Goal: Task Accomplishment & Management: Use online tool/utility

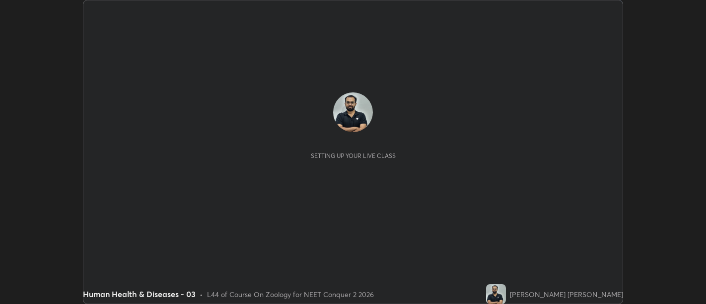
scroll to position [304, 706]
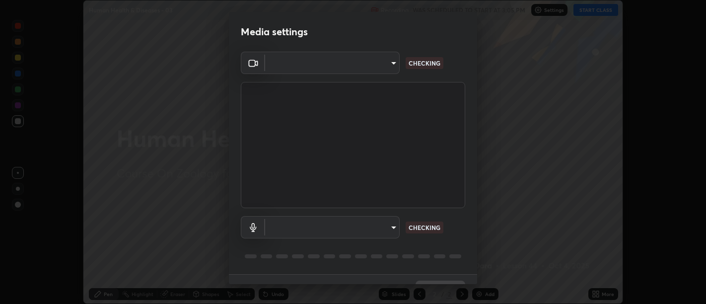
type input "d9b519daceb8a772394af6ea8e45353be5bbf62d8cb1cf3345c472de64055974"
type input "default"
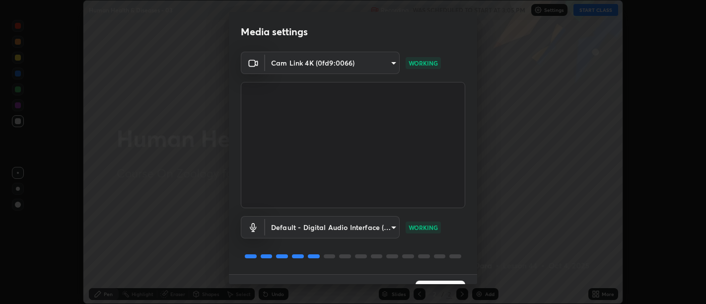
scroll to position [21, 0]
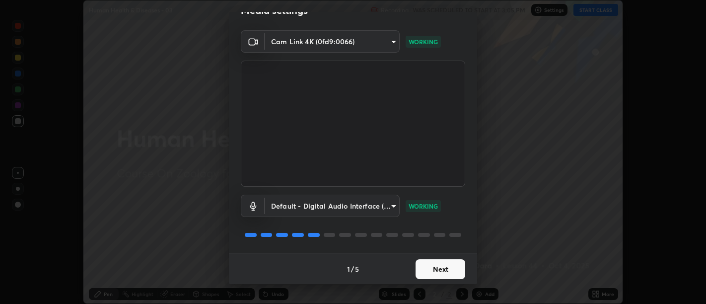
click at [431, 263] on button "Next" at bounding box center [441, 269] width 50 height 20
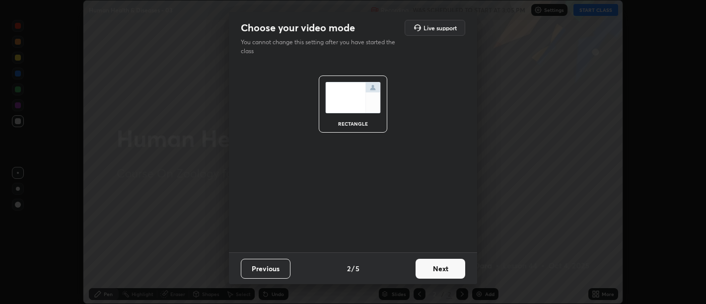
scroll to position [0, 0]
click at [432, 268] on button "Next" at bounding box center [441, 269] width 50 height 20
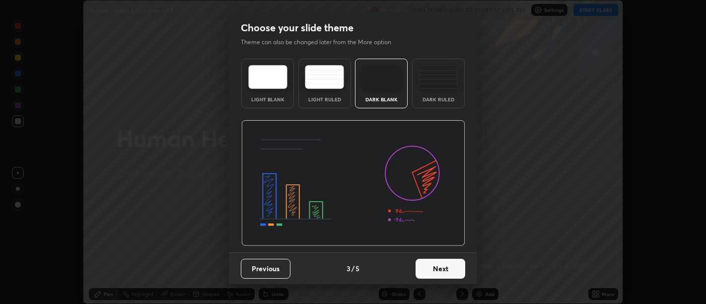
click at [434, 269] on button "Next" at bounding box center [441, 269] width 50 height 20
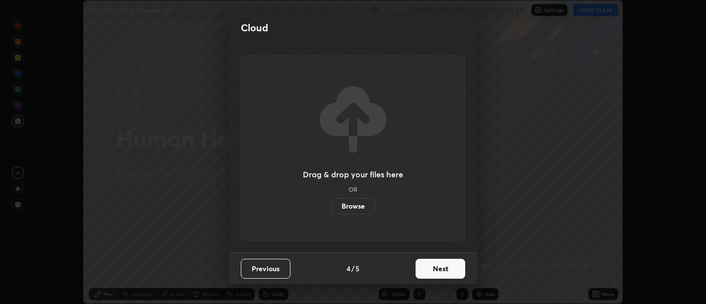
click at [436, 270] on button "Next" at bounding box center [441, 269] width 50 height 20
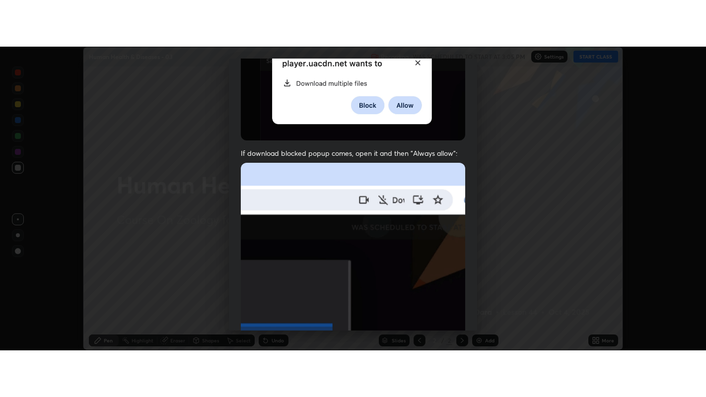
scroll to position [224, 0]
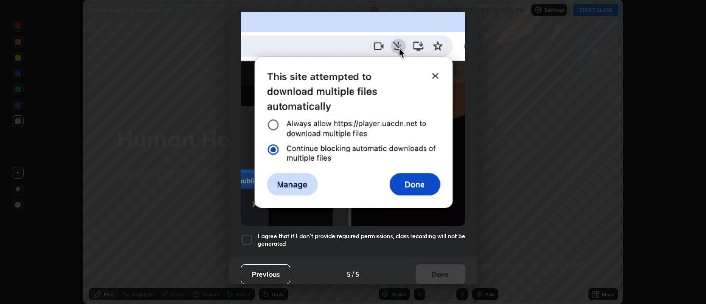
click at [247, 234] on div at bounding box center [247, 240] width 12 height 12
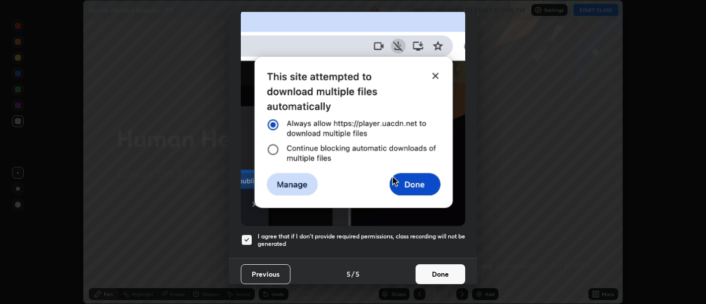
click at [428, 269] on button "Done" at bounding box center [441, 274] width 50 height 20
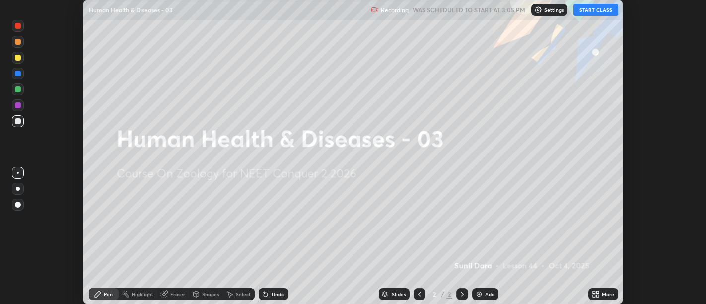
click at [594, 11] on button "START CLASS" at bounding box center [596, 10] width 45 height 12
click at [597, 296] on icon at bounding box center [597, 296] width 2 height 2
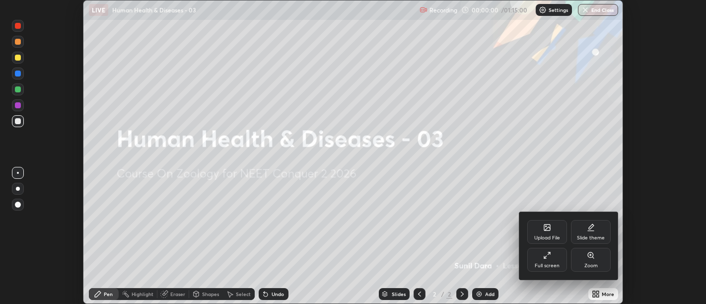
click at [543, 265] on div "Full screen" at bounding box center [547, 265] width 25 height 5
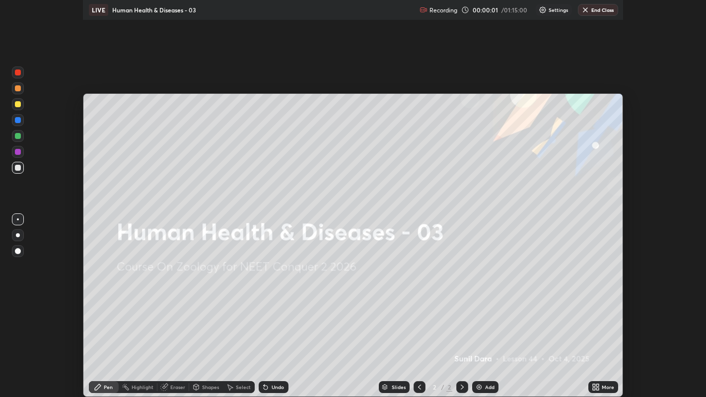
scroll to position [397, 706]
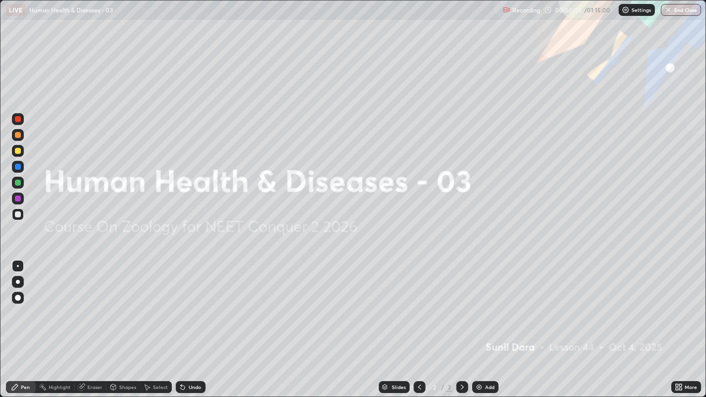
click at [486, 303] on div "Add" at bounding box center [489, 387] width 9 height 5
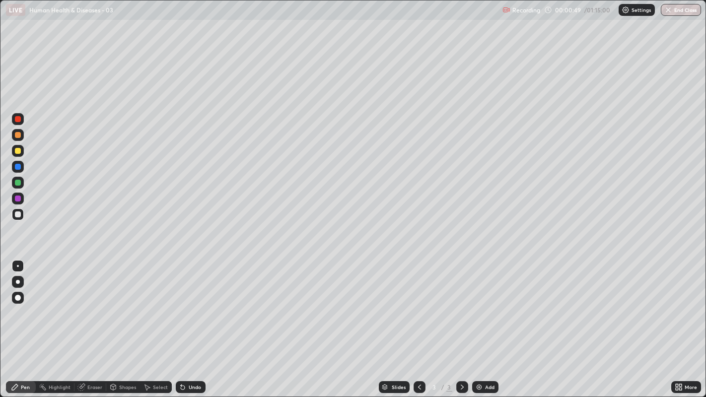
click at [17, 280] on div at bounding box center [18, 282] width 4 height 4
click at [18, 281] on div at bounding box center [18, 282] width 4 height 4
click at [17, 283] on div at bounding box center [18, 282] width 4 height 4
click at [19, 214] on div at bounding box center [18, 215] width 6 height 6
click at [19, 288] on div at bounding box center [18, 282] width 12 height 12
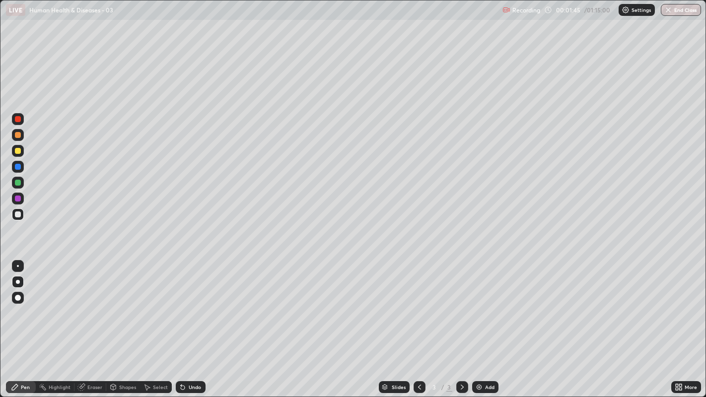
click at [12, 217] on div at bounding box center [18, 215] width 12 height 16
click at [20, 215] on div at bounding box center [18, 215] width 6 height 6
click at [19, 216] on div at bounding box center [18, 215] width 6 height 6
click at [16, 215] on div at bounding box center [18, 215] width 6 height 6
click at [17, 213] on div at bounding box center [18, 215] width 6 height 6
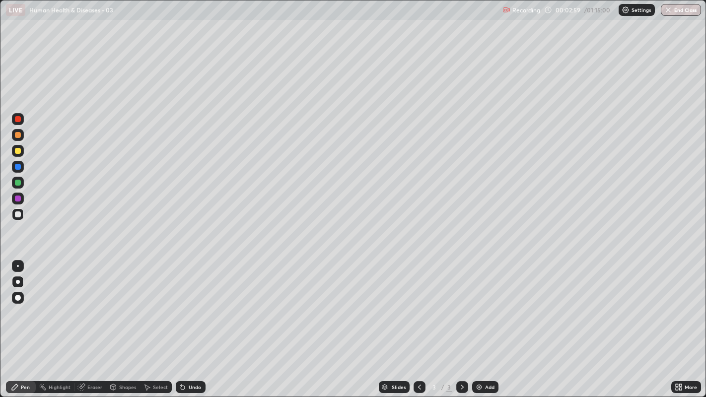
click at [21, 209] on div at bounding box center [18, 215] width 12 height 12
click at [199, 303] on div "Undo" at bounding box center [191, 387] width 30 height 12
click at [197, 303] on div "Undo" at bounding box center [195, 387] width 12 height 5
click at [195, 303] on div "Undo" at bounding box center [191, 387] width 30 height 12
click at [194, 303] on div "Undo" at bounding box center [195, 387] width 12 height 5
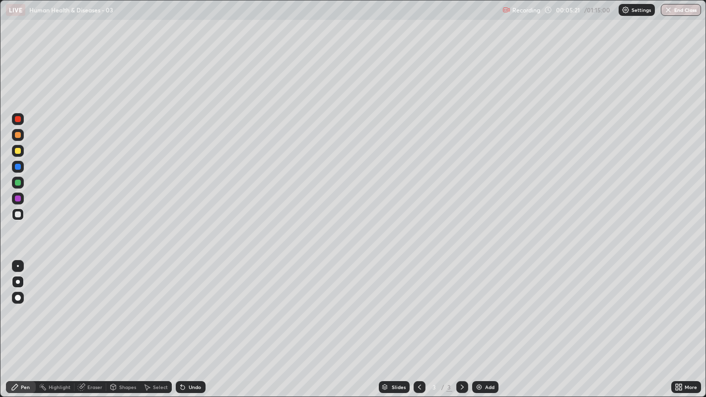
click at [192, 303] on div "Undo" at bounding box center [195, 387] width 12 height 5
click at [190, 303] on div "Undo" at bounding box center [195, 387] width 12 height 5
click at [187, 303] on div "Undo" at bounding box center [191, 387] width 30 height 12
click at [181, 303] on icon at bounding box center [183, 388] width 4 height 4
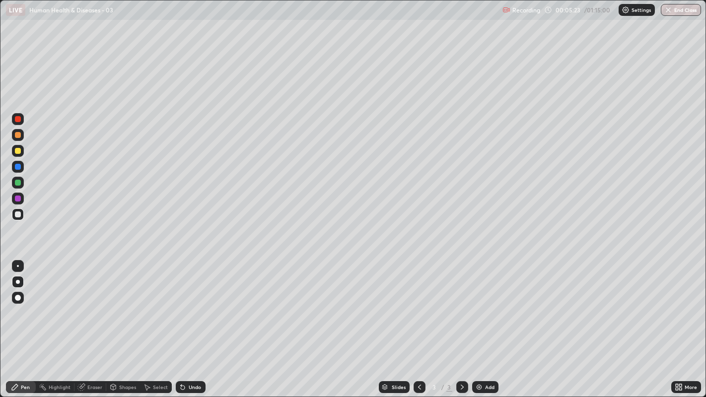
click at [186, 303] on div "Undo" at bounding box center [191, 387] width 30 height 12
click at [15, 215] on div at bounding box center [18, 215] width 6 height 6
click at [199, 303] on div "Undo" at bounding box center [191, 387] width 30 height 12
click at [15, 214] on div at bounding box center [18, 215] width 6 height 6
click at [19, 217] on div at bounding box center [18, 215] width 6 height 6
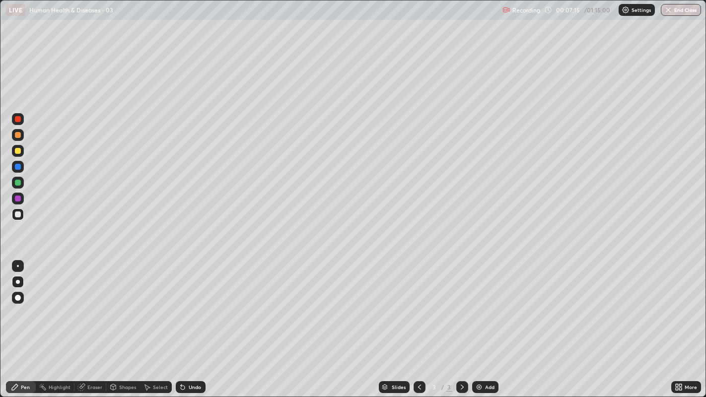
click at [10, 213] on div at bounding box center [18, 215] width 16 height 16
click at [17, 217] on div at bounding box center [18, 215] width 6 height 6
click at [18, 212] on div at bounding box center [18, 215] width 6 height 6
click at [17, 220] on div at bounding box center [18, 215] width 12 height 12
click at [461, 303] on icon at bounding box center [462, 387] width 8 height 8
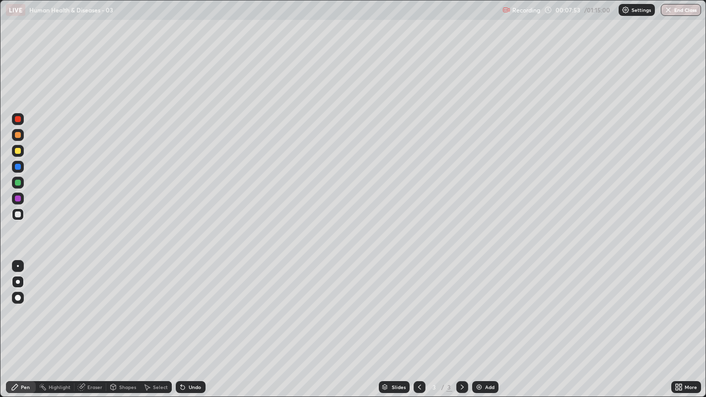
click at [485, 303] on div "Add" at bounding box center [489, 387] width 9 height 5
click at [20, 216] on div at bounding box center [18, 215] width 6 height 6
click at [17, 215] on div at bounding box center [18, 215] width 6 height 6
click at [16, 212] on div at bounding box center [18, 215] width 6 height 6
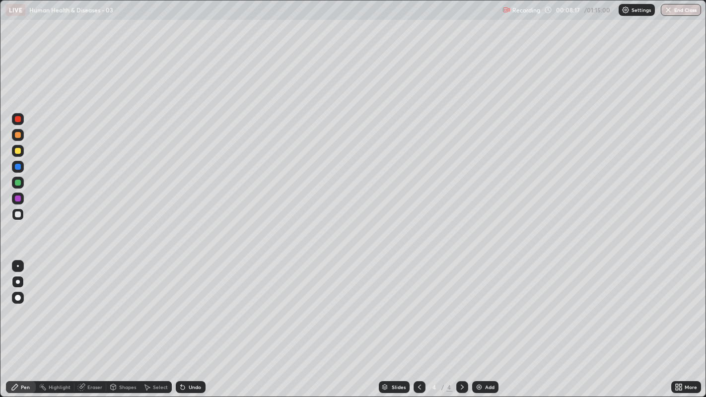
click at [195, 303] on div "Undo" at bounding box center [195, 387] width 12 height 5
click at [18, 220] on div at bounding box center [18, 215] width 12 height 12
click at [17, 184] on div at bounding box center [18, 183] width 6 height 6
click at [18, 216] on div at bounding box center [18, 215] width 6 height 6
click at [196, 303] on div "Undo" at bounding box center [195, 387] width 12 height 5
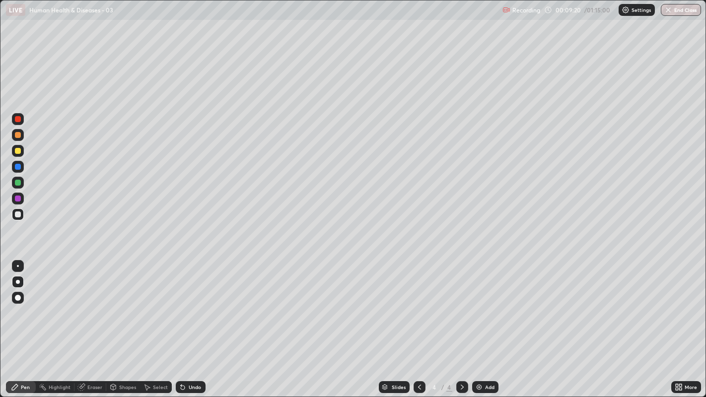
click at [29, 303] on div "Pen" at bounding box center [25, 387] width 9 height 5
click at [16, 182] on div at bounding box center [18, 183] width 6 height 6
click at [15, 214] on div at bounding box center [18, 215] width 6 height 6
click at [17, 217] on div at bounding box center [18, 215] width 6 height 6
click at [17, 216] on div at bounding box center [18, 215] width 6 height 6
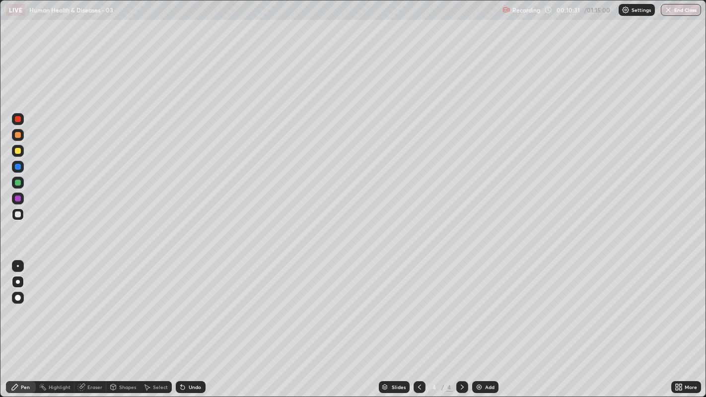
click at [195, 303] on div "Undo" at bounding box center [195, 387] width 12 height 5
click at [17, 214] on div at bounding box center [18, 215] width 6 height 6
click at [18, 169] on div at bounding box center [18, 167] width 6 height 6
click at [18, 151] on div at bounding box center [18, 151] width 6 height 6
click at [18, 216] on div at bounding box center [18, 215] width 6 height 6
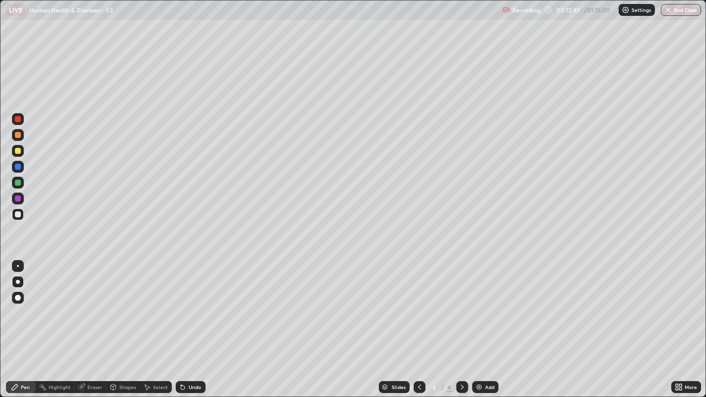
click at [17, 216] on div at bounding box center [18, 215] width 6 height 6
click at [433, 303] on div "4" at bounding box center [435, 387] width 10 height 6
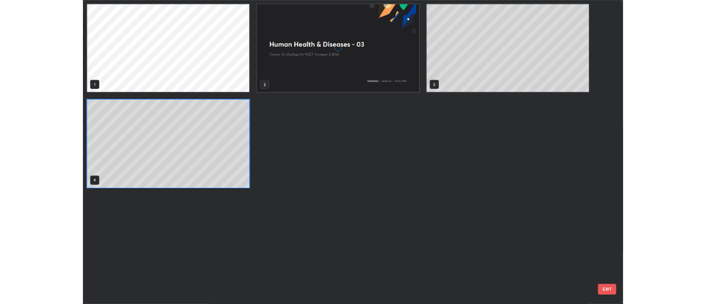
scroll to position [393, 701]
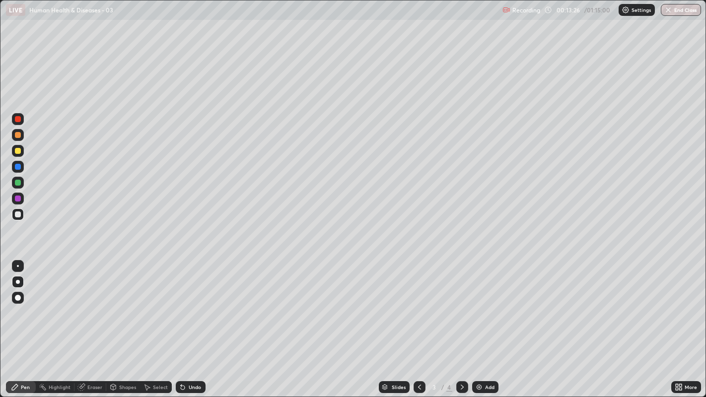
click at [21, 151] on div at bounding box center [18, 151] width 12 height 12
click at [23, 211] on div at bounding box center [18, 215] width 12 height 12
click at [17, 217] on div at bounding box center [18, 215] width 6 height 6
click at [463, 303] on div at bounding box center [462, 387] width 12 height 12
click at [461, 303] on icon at bounding box center [462, 387] width 8 height 8
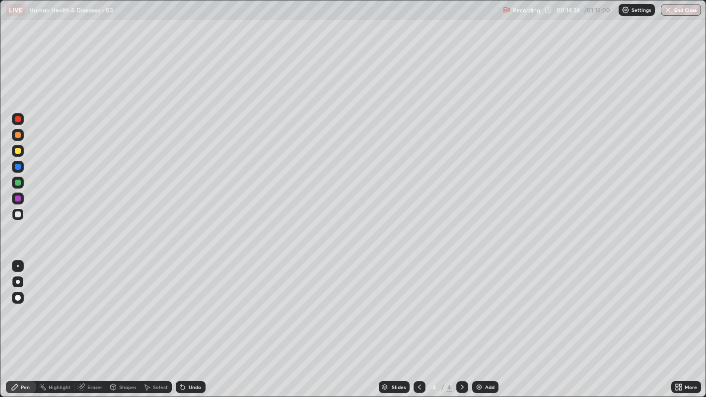
click at [481, 303] on img at bounding box center [479, 387] width 8 height 8
click at [17, 214] on div at bounding box center [18, 215] width 6 height 6
click at [18, 218] on div at bounding box center [18, 215] width 12 height 12
click at [15, 215] on div at bounding box center [18, 215] width 6 height 6
click at [17, 215] on div at bounding box center [18, 215] width 6 height 6
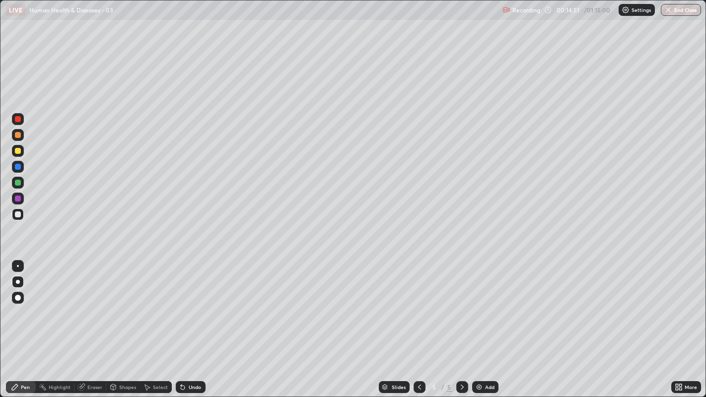
click at [17, 214] on div at bounding box center [18, 215] width 6 height 6
click at [17, 215] on div at bounding box center [18, 215] width 6 height 6
click at [16, 214] on div at bounding box center [18, 215] width 6 height 6
click at [17, 214] on div at bounding box center [18, 215] width 6 height 6
click at [17, 217] on div at bounding box center [18, 215] width 6 height 6
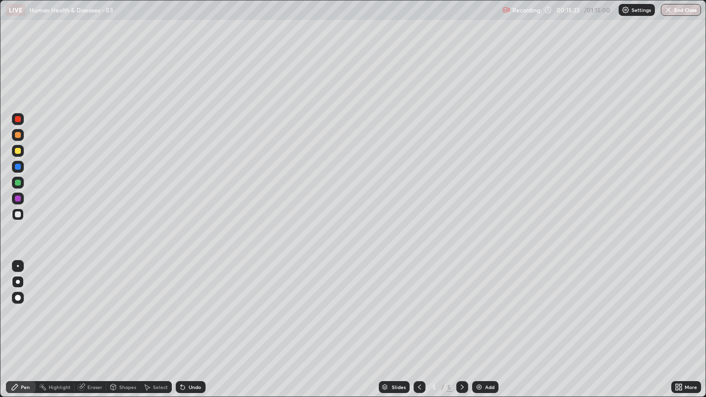
click at [17, 214] on div at bounding box center [18, 215] width 6 height 6
click at [13, 150] on div at bounding box center [18, 151] width 12 height 12
click at [17, 215] on div at bounding box center [18, 215] width 6 height 6
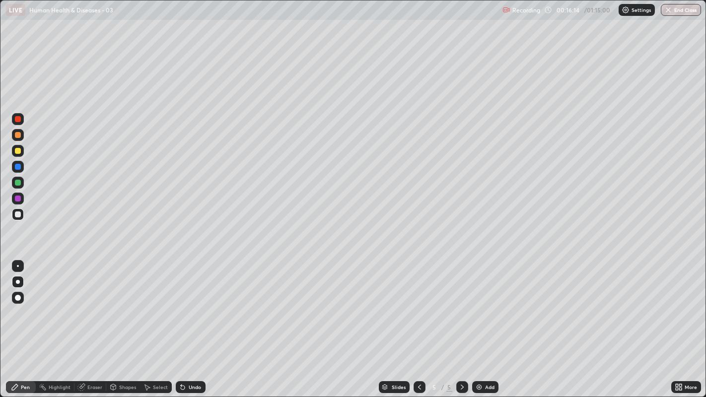
click at [15, 217] on div at bounding box center [18, 215] width 12 height 12
click at [18, 216] on div at bounding box center [18, 215] width 6 height 6
click at [194, 303] on div "Undo" at bounding box center [195, 387] width 12 height 5
click at [195, 303] on div "Undo" at bounding box center [195, 387] width 12 height 5
click at [196, 303] on div "Undo" at bounding box center [191, 387] width 30 height 12
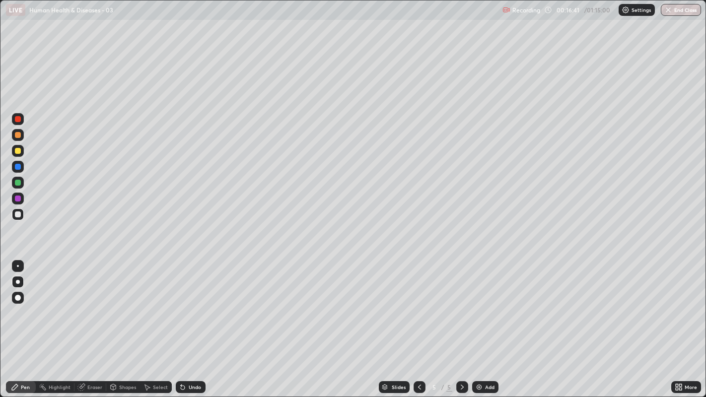
click at [195, 303] on div "Undo" at bounding box center [195, 387] width 12 height 5
click at [195, 303] on div "Undo" at bounding box center [191, 387] width 30 height 12
click at [193, 303] on div "Undo" at bounding box center [195, 387] width 12 height 5
click at [12, 215] on div at bounding box center [18, 215] width 12 height 12
click at [17, 215] on div at bounding box center [18, 215] width 6 height 6
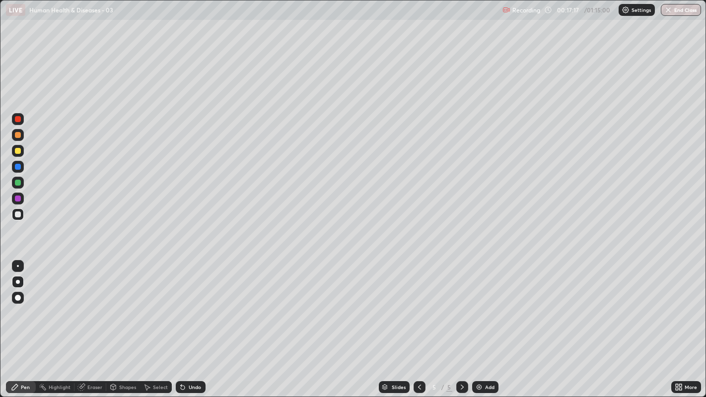
click at [17, 215] on div at bounding box center [18, 215] width 6 height 6
click at [20, 214] on div at bounding box center [18, 215] width 6 height 6
click at [17, 214] on div at bounding box center [18, 215] width 6 height 6
click at [18, 214] on div at bounding box center [18, 215] width 6 height 6
click at [15, 217] on div at bounding box center [18, 215] width 6 height 6
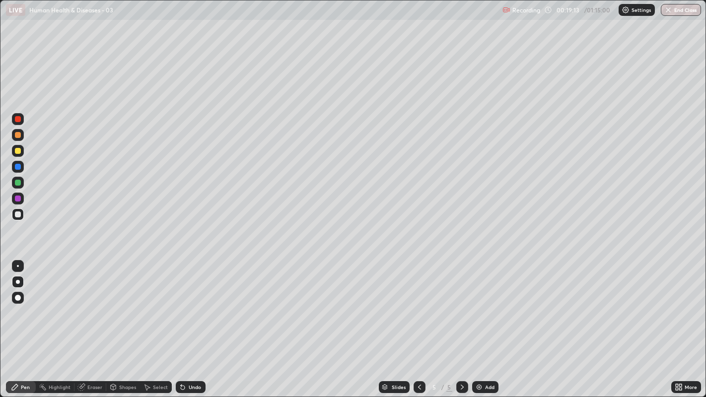
click at [461, 303] on icon at bounding box center [462, 387] width 8 height 8
click at [486, 303] on div "Add" at bounding box center [485, 387] width 26 height 12
click at [17, 219] on div at bounding box center [18, 215] width 12 height 12
click at [17, 214] on div at bounding box center [18, 215] width 6 height 6
click at [196, 303] on div "Undo" at bounding box center [195, 387] width 12 height 5
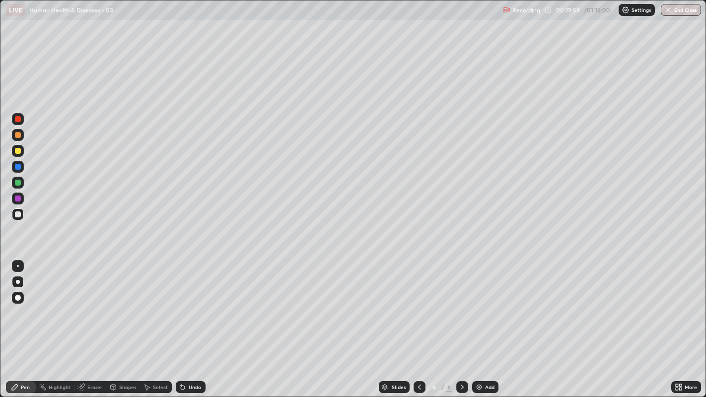
click at [200, 303] on div "Undo" at bounding box center [191, 387] width 30 height 12
click at [198, 303] on div "Undo" at bounding box center [195, 387] width 12 height 5
click at [18, 214] on div at bounding box center [18, 215] width 6 height 6
click at [17, 214] on div at bounding box center [18, 215] width 6 height 6
click at [194, 303] on div "Undo" at bounding box center [195, 387] width 12 height 5
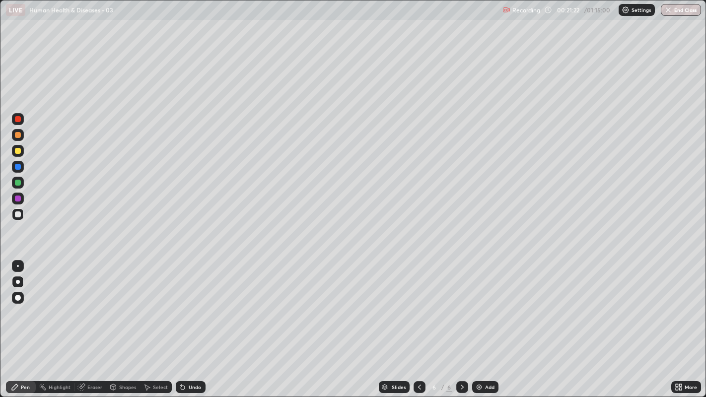
click at [94, 303] on div "Eraser" at bounding box center [94, 387] width 15 height 5
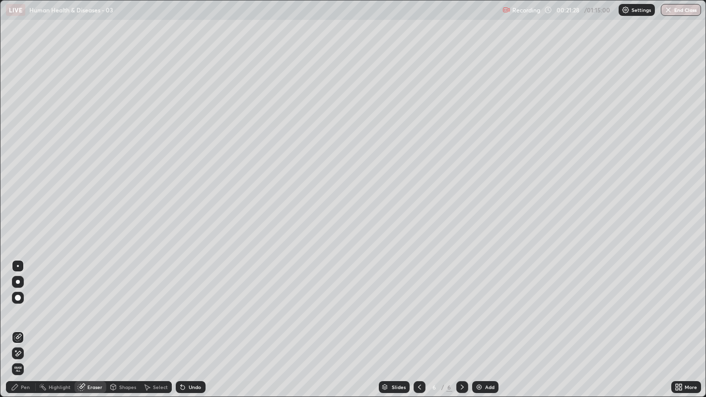
click at [26, 303] on div "Pen" at bounding box center [25, 387] width 9 height 5
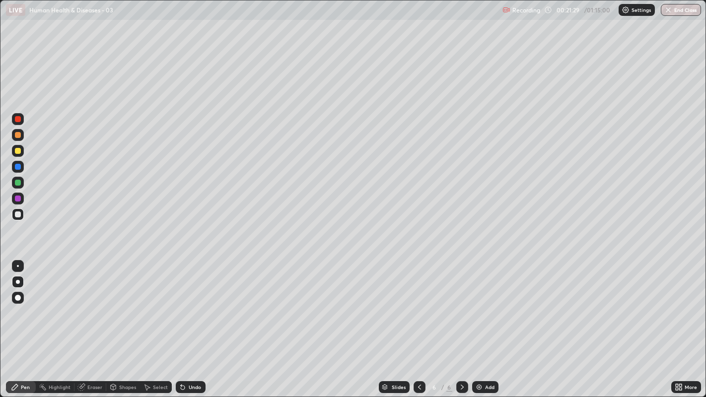
click at [18, 215] on div at bounding box center [18, 215] width 6 height 6
click at [194, 303] on div "Undo" at bounding box center [195, 387] width 12 height 5
click at [198, 303] on div "Undo" at bounding box center [195, 387] width 12 height 5
click at [193, 303] on div "Undo" at bounding box center [195, 387] width 12 height 5
click at [16, 214] on div at bounding box center [18, 215] width 6 height 6
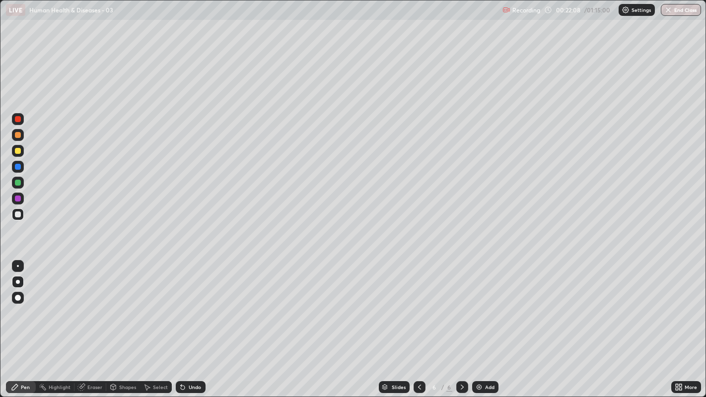
click at [418, 303] on icon at bounding box center [420, 387] width 8 height 8
click at [461, 303] on icon at bounding box center [462, 387] width 8 height 8
click at [418, 303] on icon at bounding box center [420, 387] width 8 height 8
click at [461, 303] on icon at bounding box center [462, 387] width 8 height 8
click at [12, 212] on div at bounding box center [18, 215] width 12 height 12
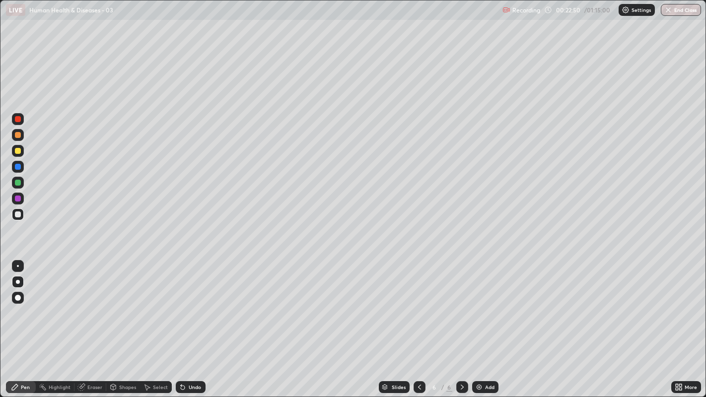
click at [418, 303] on icon at bounding box center [420, 387] width 8 height 8
click at [462, 303] on icon at bounding box center [462, 387] width 8 height 8
click at [190, 303] on div "Undo" at bounding box center [195, 387] width 12 height 5
click at [18, 119] on div at bounding box center [18, 119] width 6 height 6
click at [17, 214] on div at bounding box center [18, 215] width 6 height 6
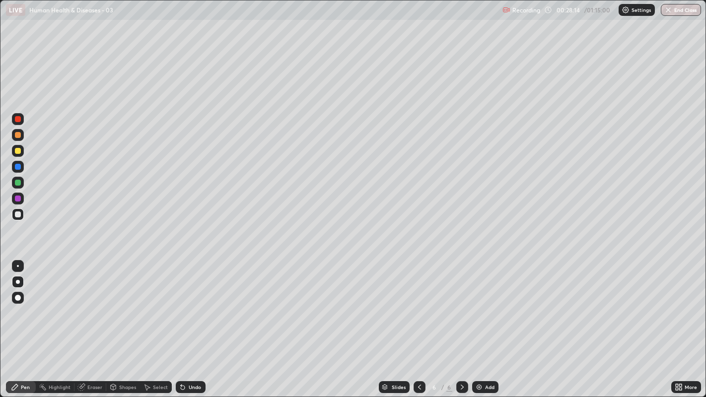
click at [461, 303] on icon at bounding box center [462, 387] width 8 height 8
click at [483, 303] on div "Add" at bounding box center [485, 387] width 26 height 12
click at [18, 216] on div at bounding box center [18, 215] width 6 height 6
click at [17, 215] on div at bounding box center [18, 215] width 6 height 6
click at [16, 216] on div at bounding box center [18, 215] width 6 height 6
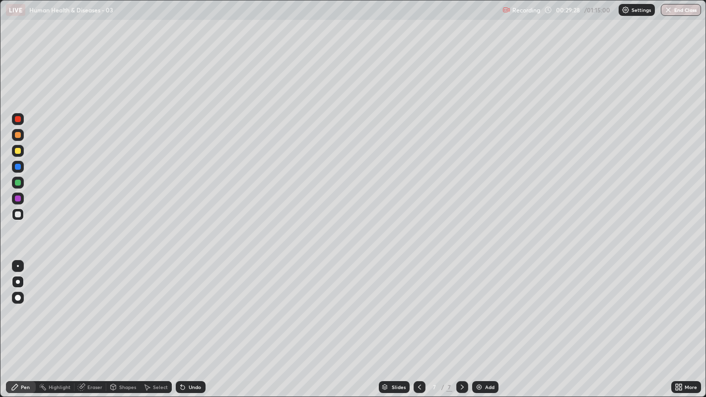
click at [23, 216] on div at bounding box center [18, 215] width 12 height 12
click at [194, 303] on div "Undo" at bounding box center [195, 387] width 12 height 5
click at [16, 150] on div at bounding box center [18, 151] width 6 height 6
click at [16, 151] on div at bounding box center [18, 151] width 6 height 6
click at [17, 215] on div at bounding box center [18, 215] width 6 height 6
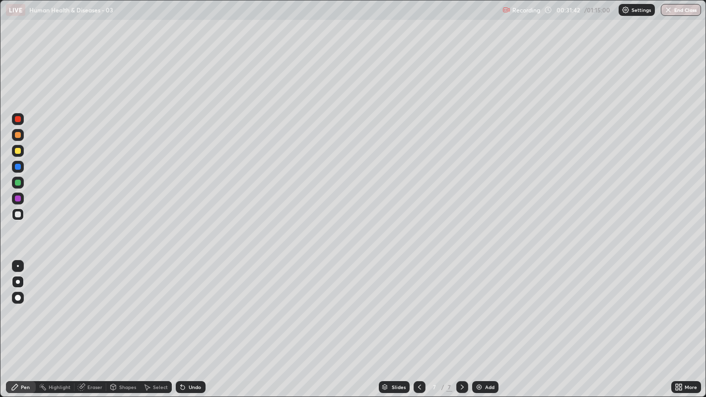
click at [15, 217] on div at bounding box center [18, 215] width 6 height 6
click at [16, 218] on div at bounding box center [18, 215] width 12 height 12
click at [17, 216] on div at bounding box center [18, 215] width 6 height 6
click at [17, 214] on div at bounding box center [18, 215] width 6 height 6
click at [196, 303] on div "Undo" at bounding box center [191, 387] width 30 height 12
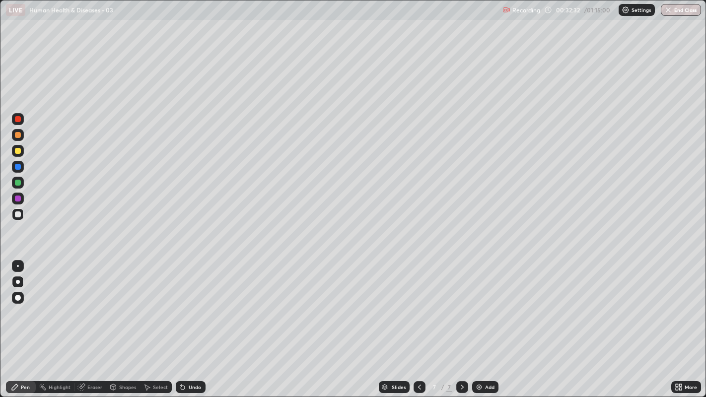
click at [193, 303] on div "Undo" at bounding box center [195, 387] width 12 height 5
click at [18, 214] on div at bounding box center [18, 215] width 6 height 6
click at [10, 213] on div at bounding box center [18, 215] width 16 height 16
click at [462, 303] on icon at bounding box center [462, 387] width 8 height 8
click at [486, 303] on div "Add" at bounding box center [485, 387] width 26 height 12
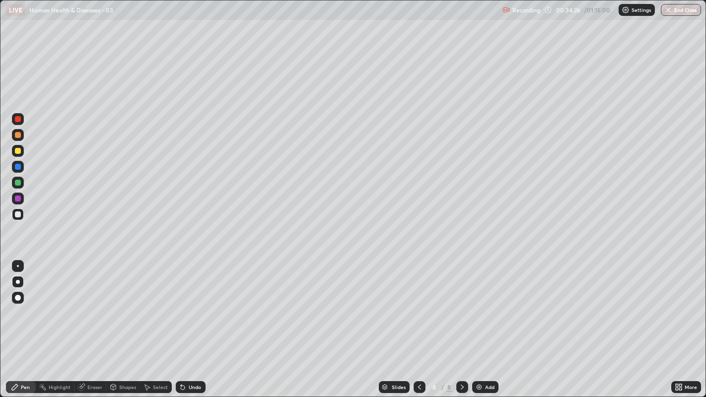
click at [17, 136] on div at bounding box center [18, 135] width 6 height 6
click at [15, 145] on div at bounding box center [18, 151] width 12 height 12
click at [17, 215] on div at bounding box center [18, 215] width 6 height 6
click at [17, 216] on div at bounding box center [18, 215] width 6 height 6
click at [17, 135] on div at bounding box center [18, 135] width 6 height 6
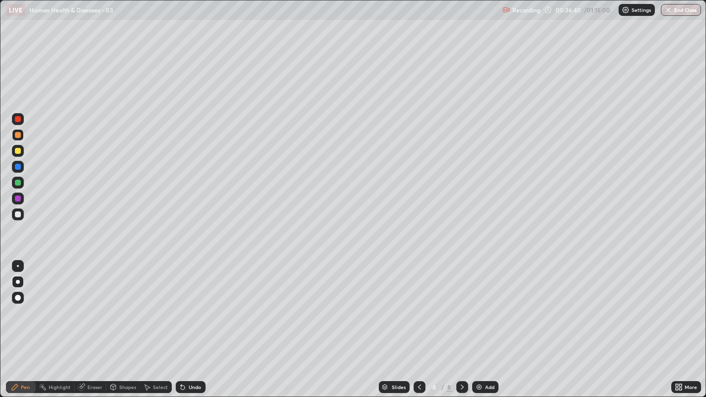
click at [17, 217] on div at bounding box center [18, 215] width 6 height 6
click at [17, 215] on div at bounding box center [18, 215] width 6 height 6
click at [96, 303] on div "Eraser" at bounding box center [94, 387] width 15 height 5
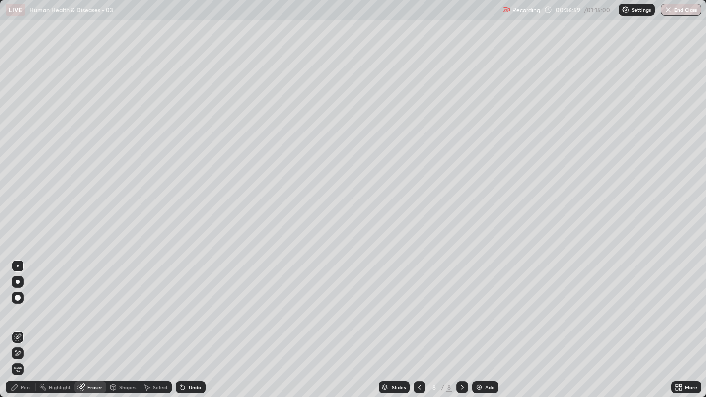
click at [26, 303] on div "Pen" at bounding box center [25, 387] width 9 height 5
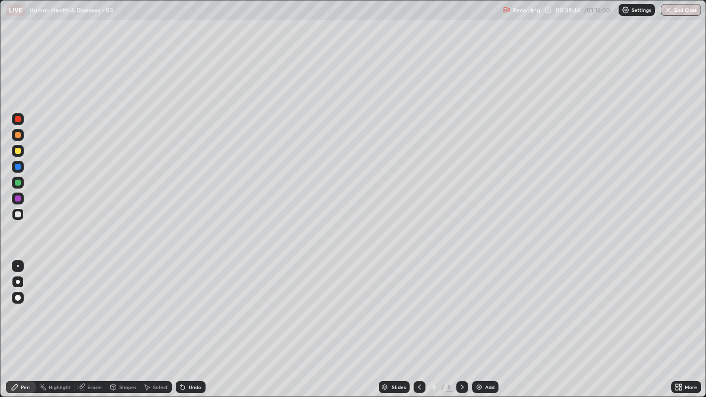
click at [12, 213] on div at bounding box center [18, 215] width 12 height 12
click at [20, 216] on div at bounding box center [18, 215] width 6 height 6
click at [18, 220] on div at bounding box center [18, 215] width 12 height 12
click at [17, 215] on div at bounding box center [18, 215] width 6 height 6
click at [13, 215] on div at bounding box center [18, 215] width 12 height 12
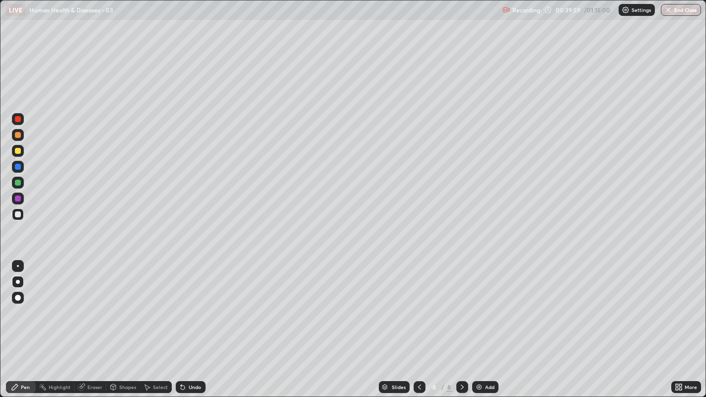
click at [19, 215] on div at bounding box center [18, 215] width 6 height 6
click at [20, 217] on div at bounding box center [18, 215] width 12 height 12
click at [15, 214] on div at bounding box center [18, 215] width 6 height 6
click at [16, 215] on div at bounding box center [18, 215] width 6 height 6
click at [13, 216] on div at bounding box center [18, 215] width 12 height 12
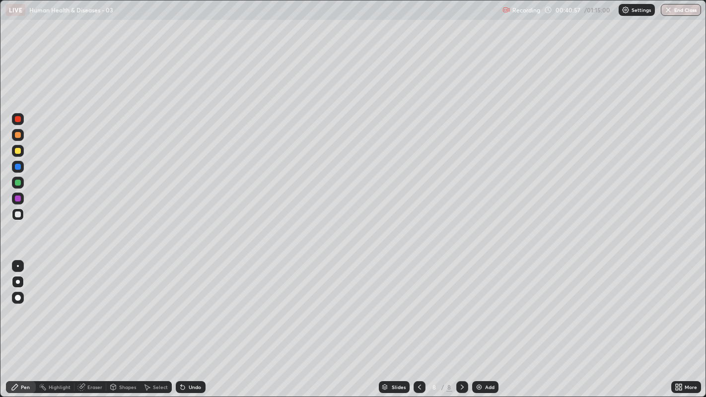
click at [17, 217] on div at bounding box center [18, 215] width 6 height 6
click at [18, 213] on div at bounding box center [18, 215] width 6 height 6
click at [22, 213] on div at bounding box center [18, 215] width 12 height 12
click at [16, 216] on div at bounding box center [18, 215] width 6 height 6
click at [18, 214] on div at bounding box center [18, 215] width 6 height 6
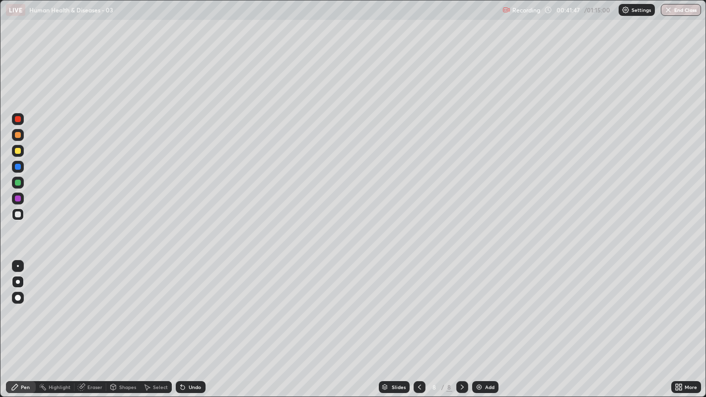
click at [14, 214] on div at bounding box center [18, 215] width 12 height 12
click at [17, 215] on div at bounding box center [18, 215] width 6 height 6
click at [15, 214] on div at bounding box center [18, 215] width 6 height 6
click at [20, 214] on div at bounding box center [18, 215] width 6 height 6
click at [20, 216] on div at bounding box center [18, 215] width 6 height 6
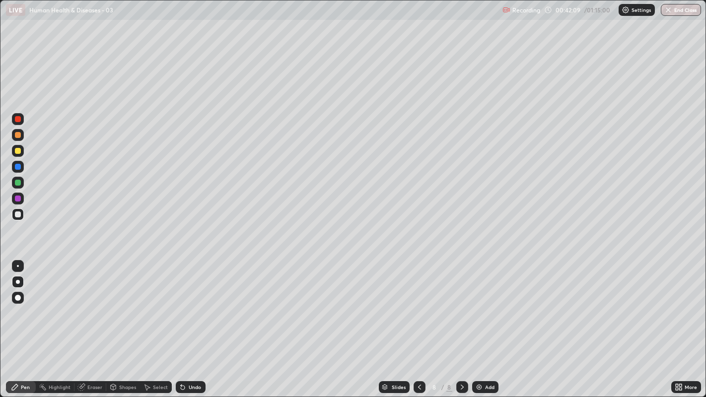
click at [18, 214] on div at bounding box center [18, 215] width 6 height 6
click at [17, 215] on div at bounding box center [18, 215] width 6 height 6
click at [196, 303] on div "Undo" at bounding box center [195, 387] width 12 height 5
click at [196, 303] on div "Undo" at bounding box center [191, 387] width 30 height 12
click at [195, 303] on div "Undo" at bounding box center [195, 387] width 12 height 5
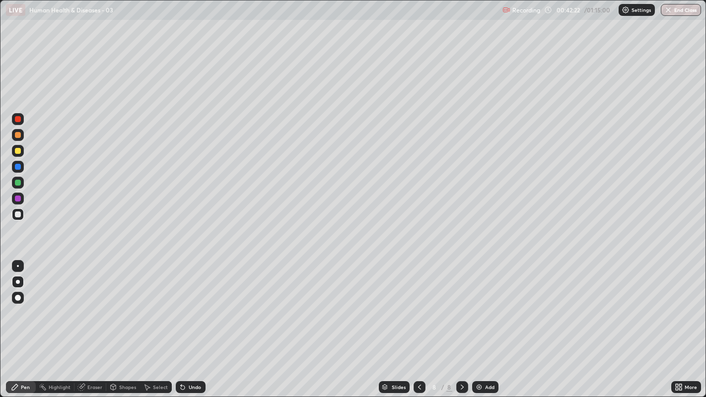
click at [200, 303] on div "Undo" at bounding box center [195, 387] width 12 height 5
click at [17, 219] on div at bounding box center [18, 215] width 12 height 12
click at [18, 214] on div at bounding box center [18, 215] width 6 height 6
click at [21, 218] on div at bounding box center [18, 215] width 12 height 12
click at [98, 303] on div "Eraser" at bounding box center [94, 387] width 15 height 5
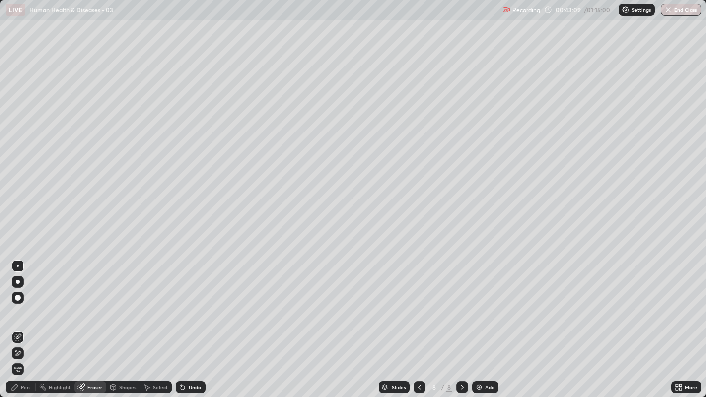
click at [27, 303] on div "Pen" at bounding box center [25, 387] width 9 height 5
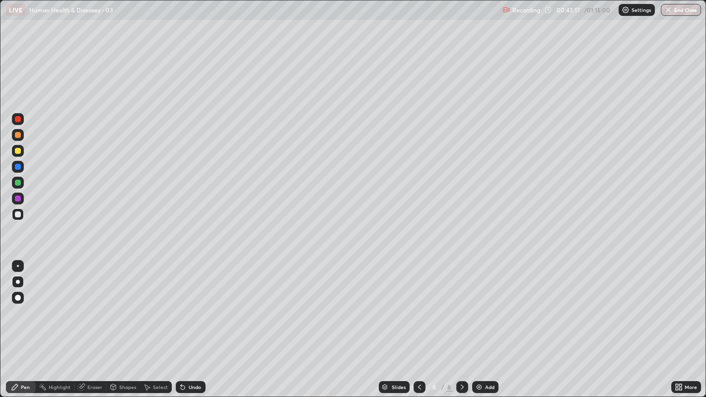
click at [16, 215] on div at bounding box center [18, 215] width 6 height 6
click at [486, 303] on div "Add" at bounding box center [489, 387] width 9 height 5
click at [17, 215] on div at bounding box center [18, 215] width 6 height 6
click at [16, 214] on div at bounding box center [18, 215] width 6 height 6
click at [17, 215] on div at bounding box center [18, 215] width 6 height 6
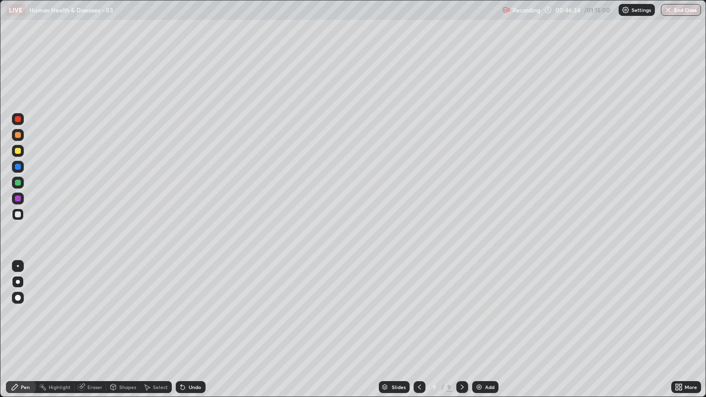
click at [21, 180] on div at bounding box center [18, 183] width 12 height 12
click at [23, 215] on div at bounding box center [18, 215] width 12 height 12
click at [17, 215] on div at bounding box center [18, 215] width 6 height 6
click at [18, 166] on div at bounding box center [18, 167] width 6 height 6
click at [199, 303] on div "Undo" at bounding box center [195, 387] width 12 height 5
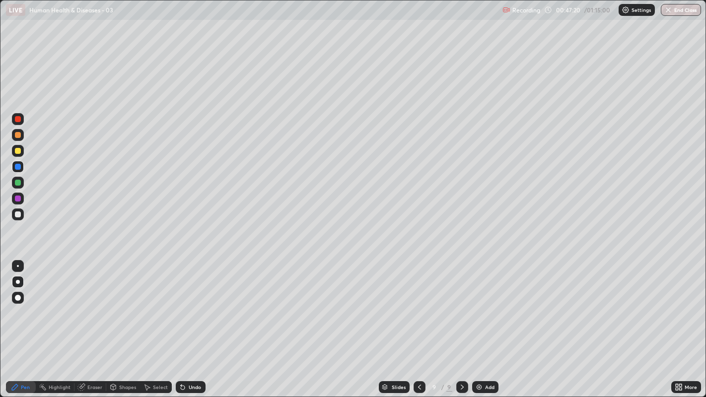
click at [194, 303] on div "Undo" at bounding box center [191, 387] width 30 height 12
click at [189, 303] on div "Undo" at bounding box center [195, 387] width 12 height 5
click at [20, 215] on div at bounding box center [18, 215] width 6 height 6
click at [18, 135] on div at bounding box center [18, 135] width 6 height 6
click at [22, 150] on div at bounding box center [18, 151] width 12 height 12
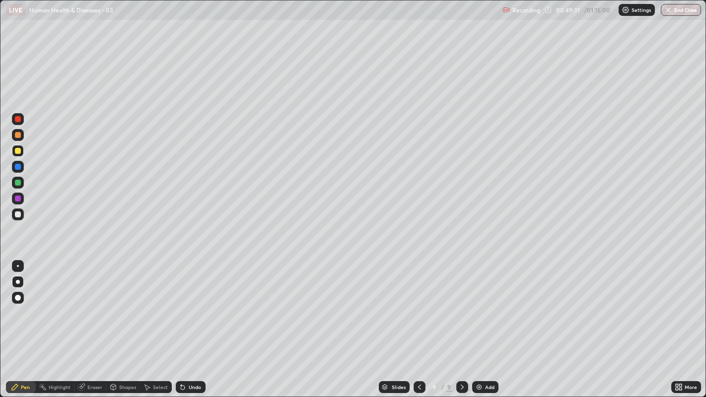
click at [461, 303] on icon at bounding box center [462, 387] width 8 height 8
click at [490, 303] on div "Add" at bounding box center [489, 387] width 9 height 5
click at [19, 217] on div at bounding box center [18, 215] width 6 height 6
click at [16, 215] on div at bounding box center [18, 215] width 6 height 6
click at [20, 218] on div at bounding box center [18, 215] width 12 height 12
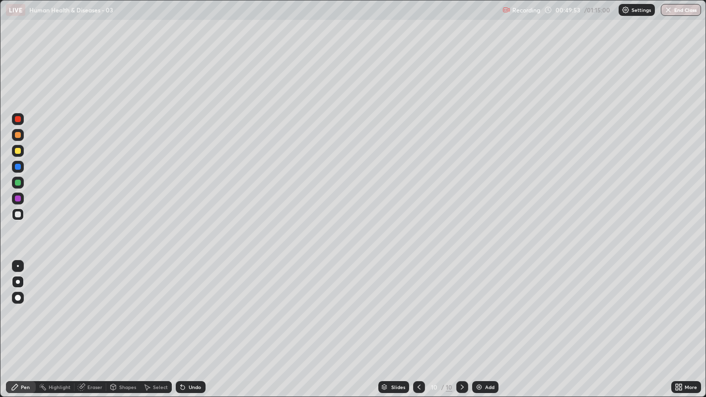
click at [15, 215] on div at bounding box center [18, 215] width 6 height 6
click at [17, 215] on div at bounding box center [18, 215] width 6 height 6
click at [15, 212] on div at bounding box center [18, 215] width 6 height 6
click at [18, 183] on div at bounding box center [18, 183] width 6 height 6
click at [17, 217] on div at bounding box center [18, 215] width 6 height 6
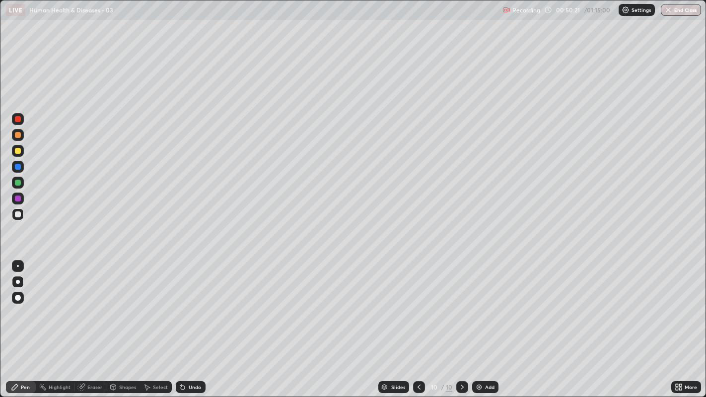
click at [191, 303] on div "Undo" at bounding box center [195, 387] width 12 height 5
click at [94, 303] on div "Eraser" at bounding box center [94, 387] width 15 height 5
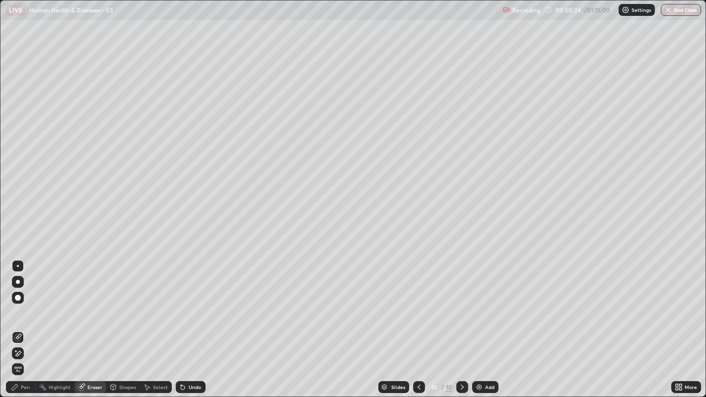
click at [26, 303] on div "Pen" at bounding box center [21, 387] width 30 height 12
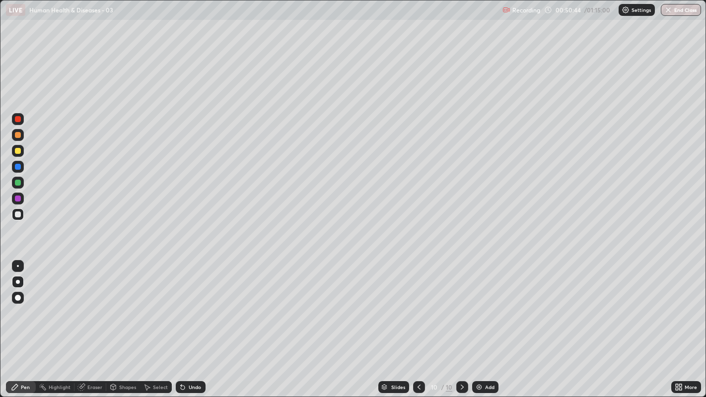
click at [18, 151] on div at bounding box center [18, 151] width 6 height 6
click at [18, 215] on div at bounding box center [18, 215] width 6 height 6
click at [17, 215] on div at bounding box center [18, 215] width 6 height 6
click at [12, 212] on div at bounding box center [18, 215] width 12 height 12
click at [17, 203] on div at bounding box center [18, 199] width 12 height 12
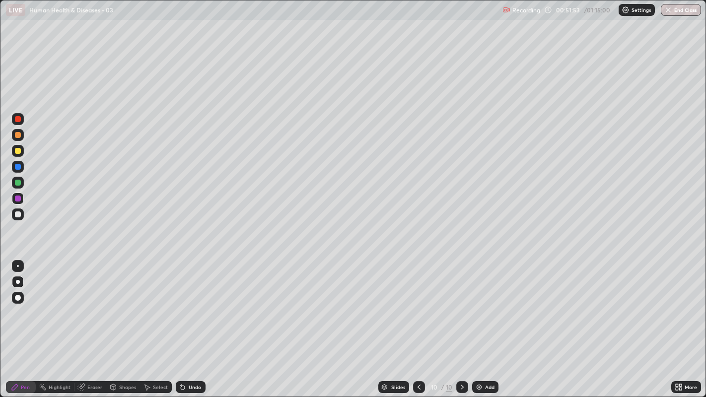
click at [18, 217] on div at bounding box center [18, 215] width 6 height 6
click at [14, 214] on div at bounding box center [18, 215] width 12 height 12
click at [15, 217] on div at bounding box center [18, 215] width 12 height 12
click at [18, 214] on div at bounding box center [18, 215] width 6 height 6
click at [17, 216] on div at bounding box center [18, 215] width 6 height 6
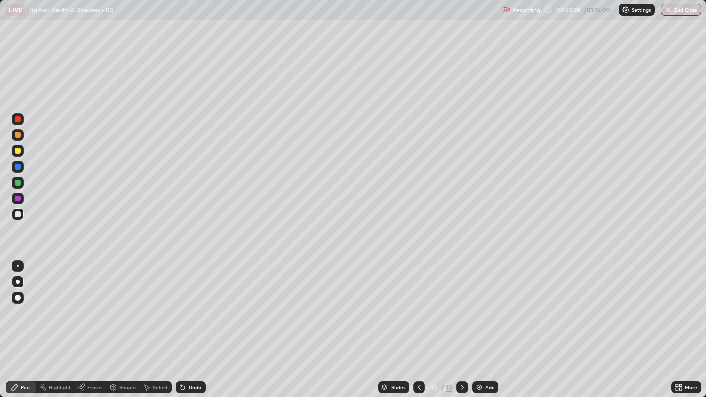
click at [13, 215] on div at bounding box center [18, 215] width 12 height 12
click at [17, 215] on div at bounding box center [18, 215] width 6 height 6
click at [193, 303] on div "Undo" at bounding box center [195, 387] width 12 height 5
click at [196, 303] on div "Undo" at bounding box center [195, 387] width 12 height 5
click at [195, 303] on div "Undo" at bounding box center [195, 387] width 12 height 5
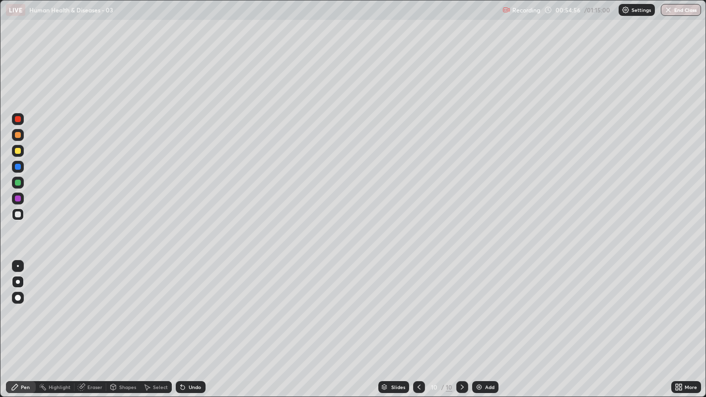
click at [17, 151] on div at bounding box center [18, 151] width 6 height 6
click at [16, 214] on div at bounding box center [18, 215] width 6 height 6
click at [18, 135] on div at bounding box center [18, 135] width 6 height 6
click at [193, 303] on div "Undo" at bounding box center [195, 387] width 12 height 5
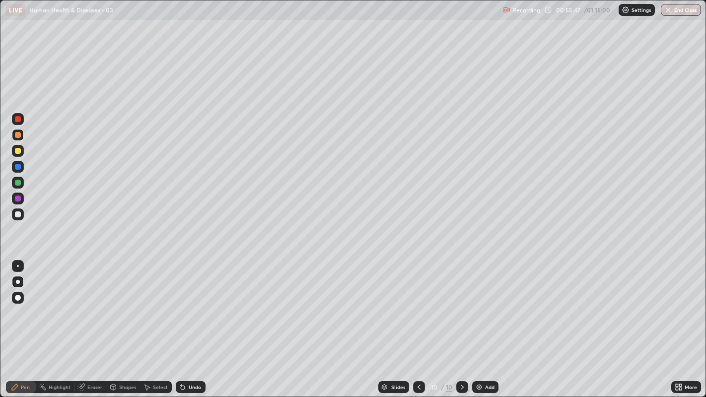
click at [19, 215] on div at bounding box center [18, 215] width 6 height 6
click at [17, 134] on div at bounding box center [18, 135] width 6 height 6
click at [18, 198] on div at bounding box center [18, 199] width 6 height 6
click at [16, 133] on div at bounding box center [18, 135] width 6 height 6
click at [16, 215] on div at bounding box center [18, 215] width 6 height 6
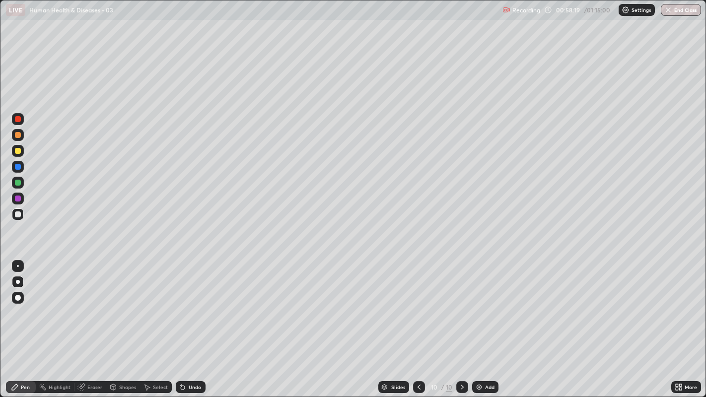
click at [18, 217] on div at bounding box center [18, 215] width 6 height 6
click at [17, 183] on div at bounding box center [18, 183] width 6 height 6
click at [17, 214] on div at bounding box center [18, 215] width 6 height 6
click at [460, 303] on icon at bounding box center [462, 387] width 8 height 8
click at [487, 303] on div "Add" at bounding box center [489, 387] width 9 height 5
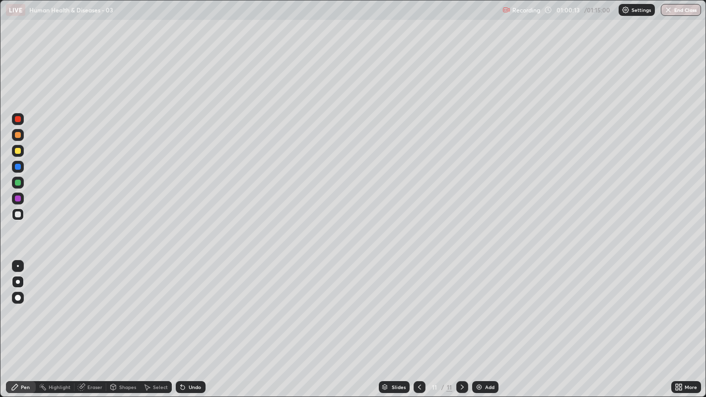
click at [17, 216] on div at bounding box center [18, 215] width 6 height 6
click at [16, 215] on div at bounding box center [18, 215] width 6 height 6
click at [17, 215] on div at bounding box center [18, 215] width 6 height 6
click at [19, 216] on div at bounding box center [18, 215] width 6 height 6
click at [18, 210] on div at bounding box center [18, 215] width 12 height 12
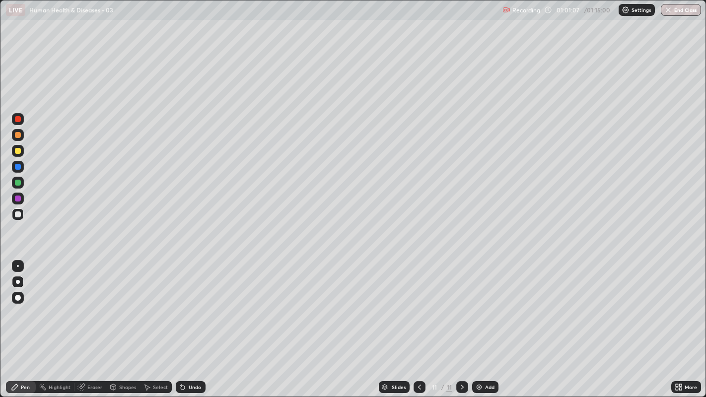
click at [16, 217] on div at bounding box center [18, 215] width 6 height 6
click at [18, 214] on div at bounding box center [18, 215] width 6 height 6
click at [17, 214] on div at bounding box center [18, 215] width 6 height 6
click at [21, 215] on div at bounding box center [18, 215] width 12 height 12
click at [18, 214] on div at bounding box center [18, 215] width 6 height 6
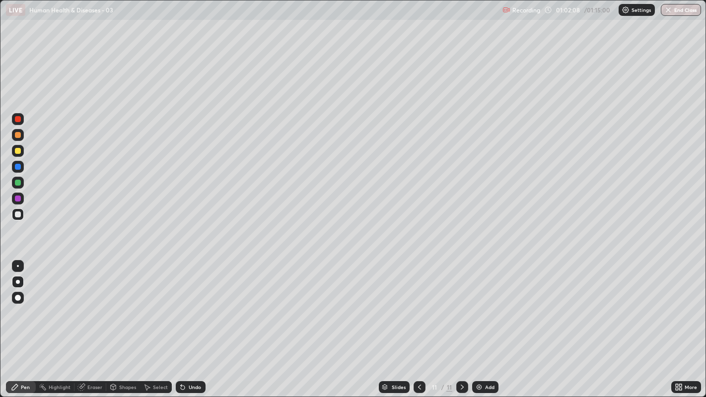
click at [15, 215] on div at bounding box center [18, 215] width 6 height 6
click at [16, 215] on div at bounding box center [18, 215] width 6 height 6
click at [196, 303] on div "Undo" at bounding box center [191, 387] width 30 height 12
click at [194, 303] on div "Undo" at bounding box center [191, 387] width 30 height 12
click at [198, 303] on div "Undo" at bounding box center [191, 387] width 30 height 12
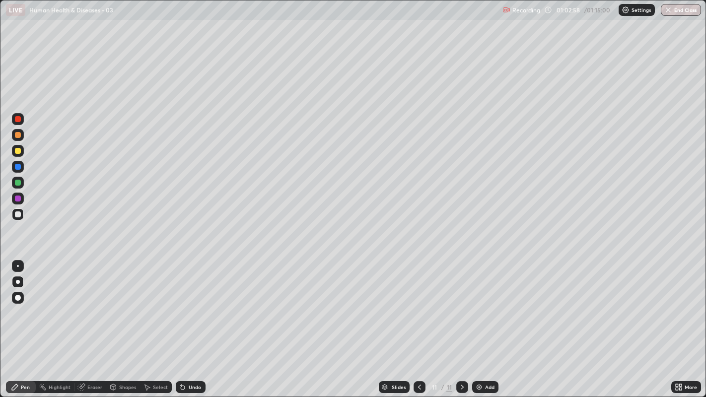
click at [198, 303] on div "Undo" at bounding box center [191, 387] width 30 height 12
click at [20, 216] on div at bounding box center [18, 215] width 6 height 6
click at [21, 217] on div at bounding box center [18, 215] width 12 height 12
click at [17, 136] on div at bounding box center [18, 135] width 6 height 6
click at [17, 215] on div at bounding box center [18, 215] width 6 height 6
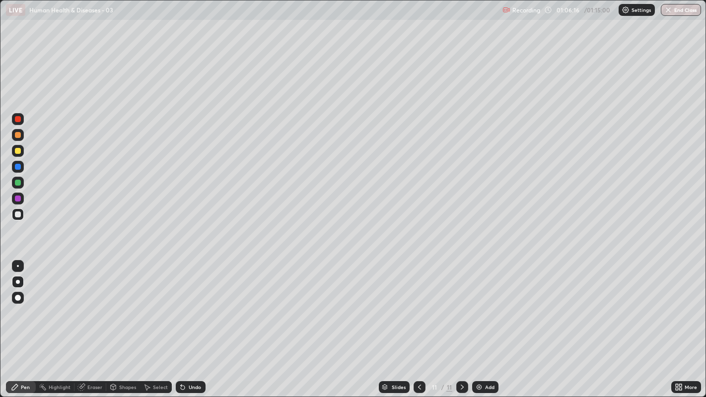
click at [484, 303] on div "Add" at bounding box center [485, 387] width 26 height 12
click at [18, 216] on div at bounding box center [18, 215] width 6 height 6
click at [18, 213] on div at bounding box center [18, 215] width 6 height 6
click at [677, 5] on button "End Class" at bounding box center [681, 10] width 40 height 12
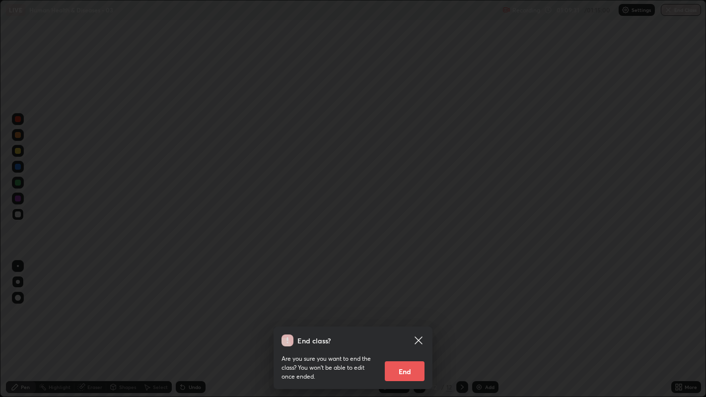
click at [416, 303] on button "End" at bounding box center [405, 372] width 40 height 20
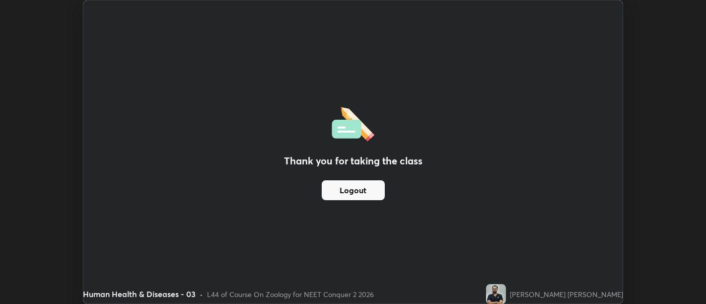
scroll to position [49362, 48959]
